Goal: Navigation & Orientation: Find specific page/section

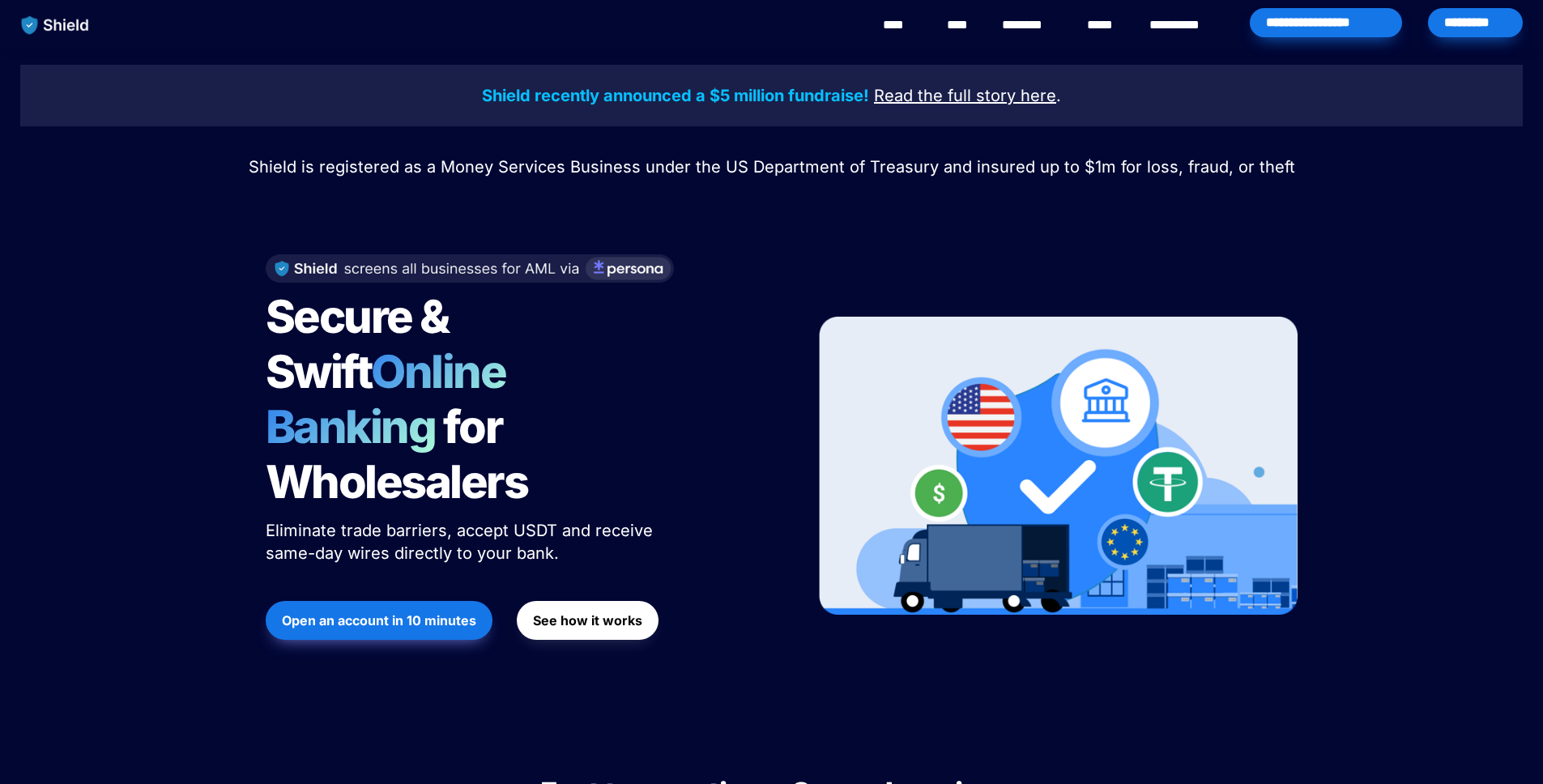
click at [1021, 32] on link "********" at bounding box center [1030, 24] width 57 height 19
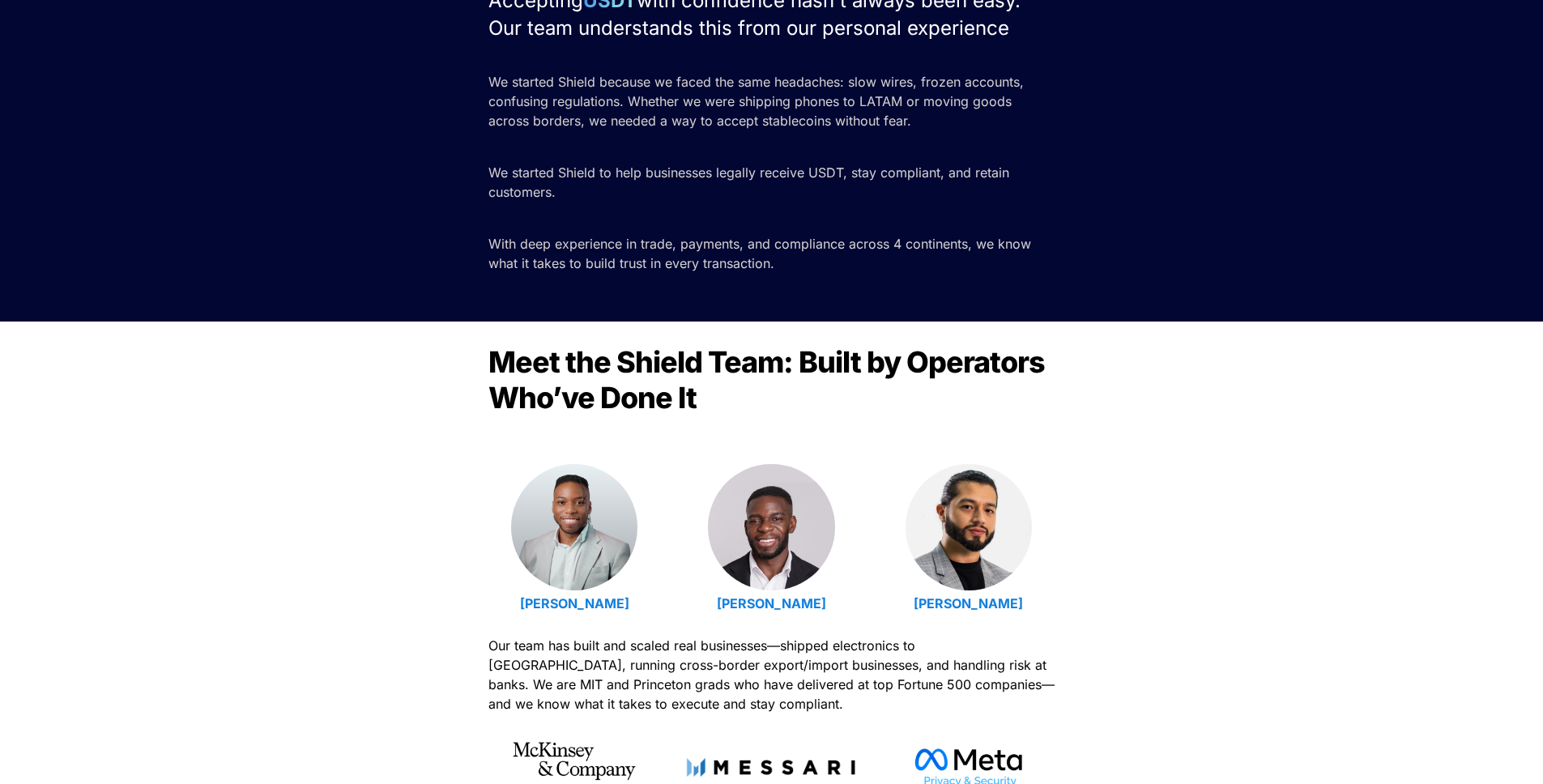
scroll to position [311, 0]
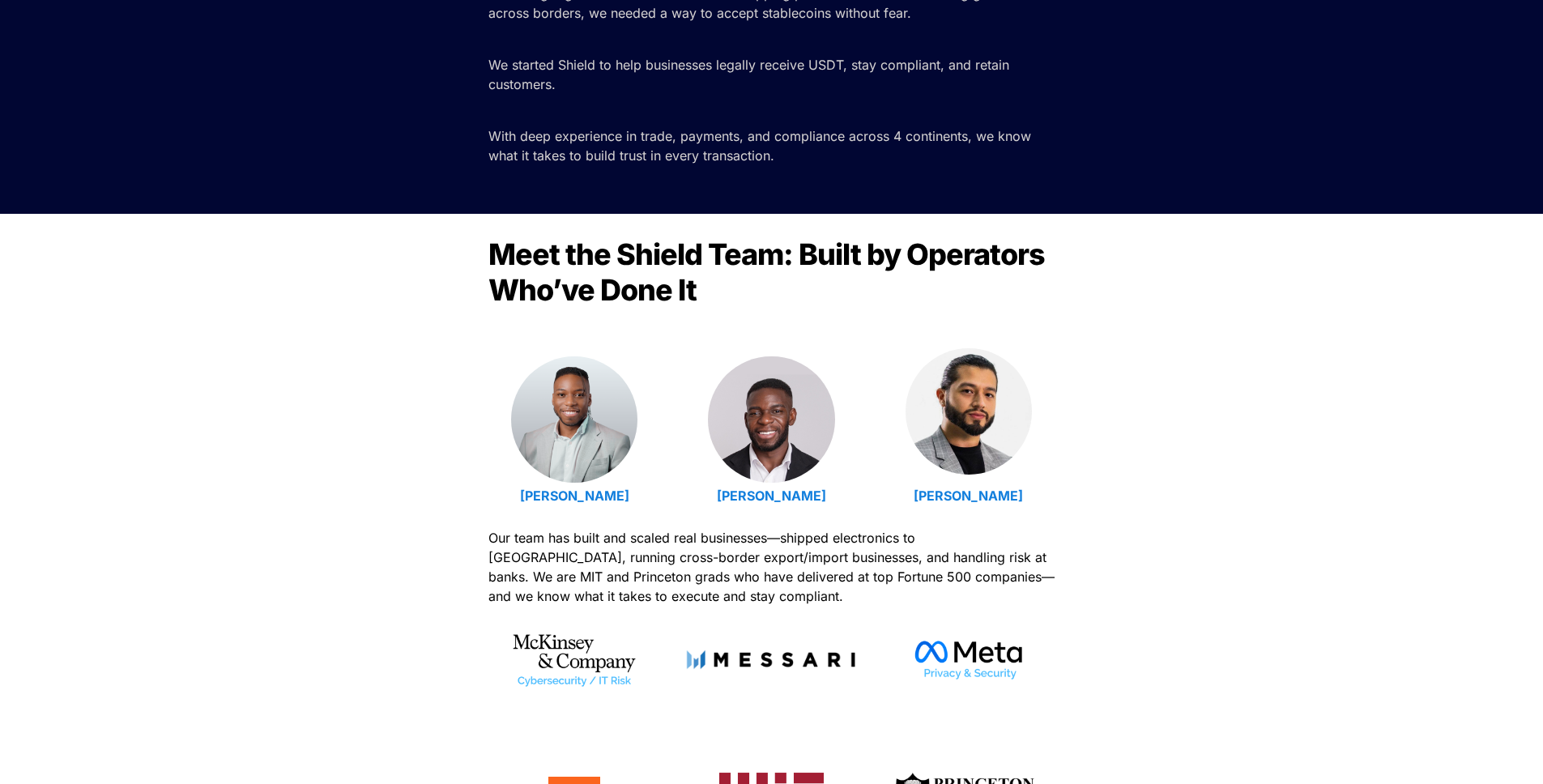
click at [995, 431] on img at bounding box center [968, 411] width 126 height 126
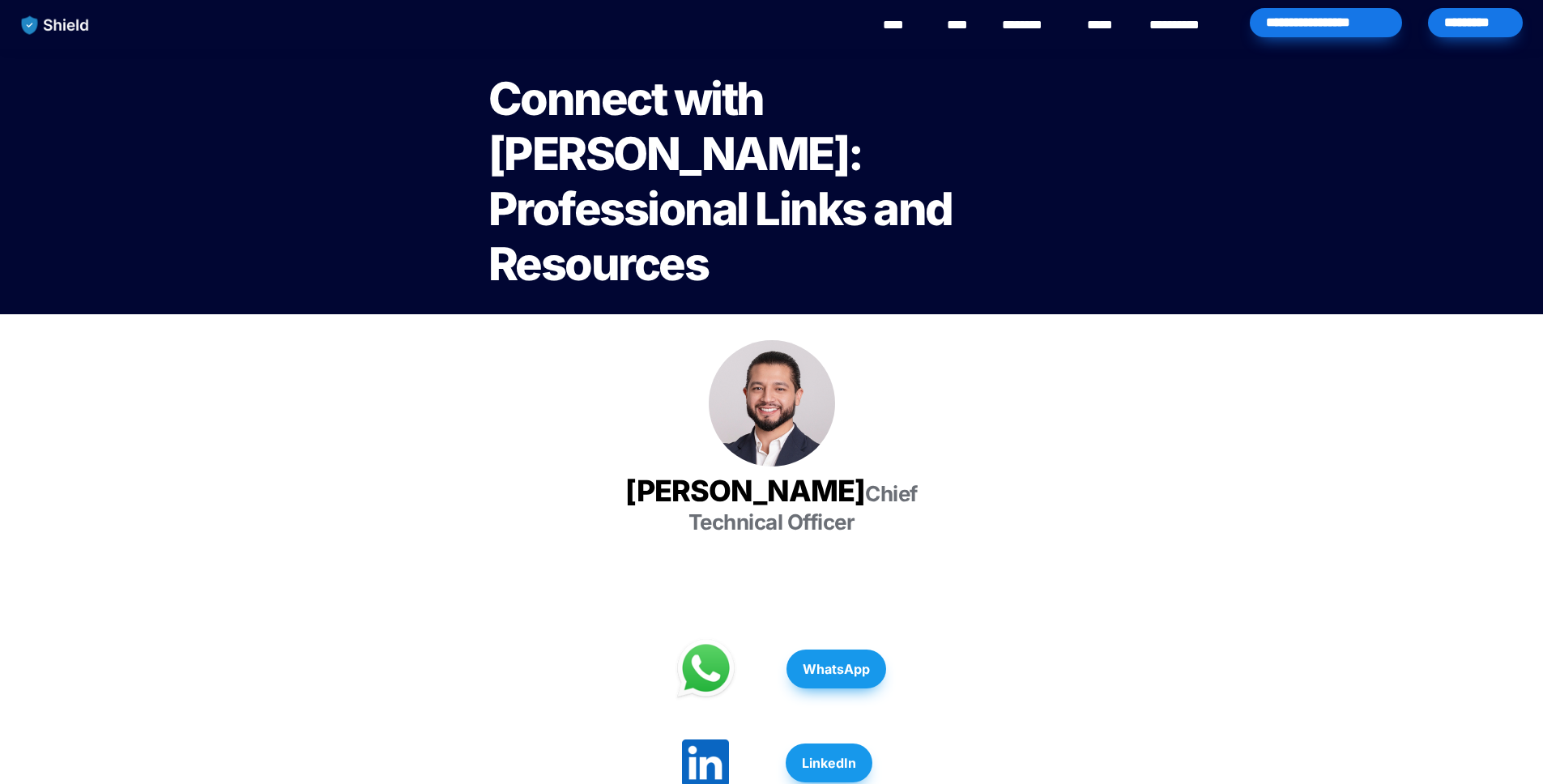
click at [964, 32] on link "****" at bounding box center [961, 24] width 28 height 19
